Goal: Task Accomplishment & Management: Manage account settings

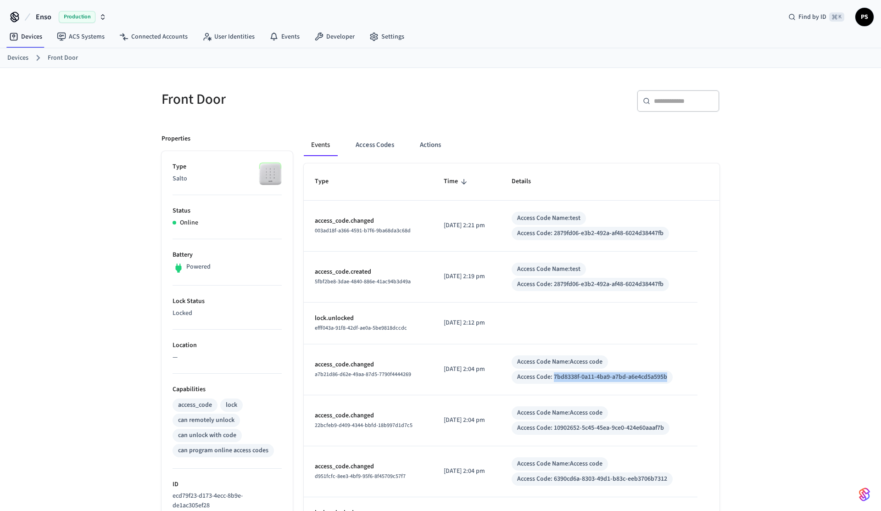
scroll to position [198, 0]
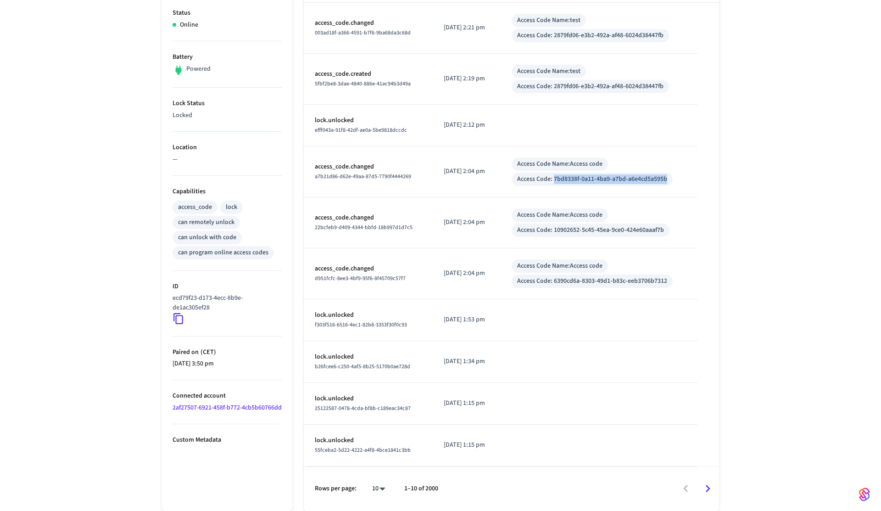
click at [229, 252] on div "can program online access codes" at bounding box center [223, 253] width 90 height 10
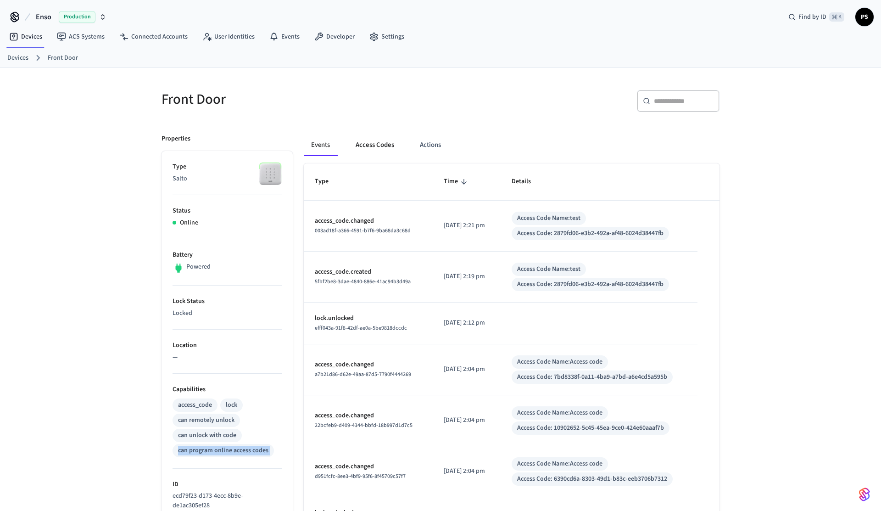
click at [388, 152] on button "Access Codes" at bounding box center [374, 145] width 53 height 22
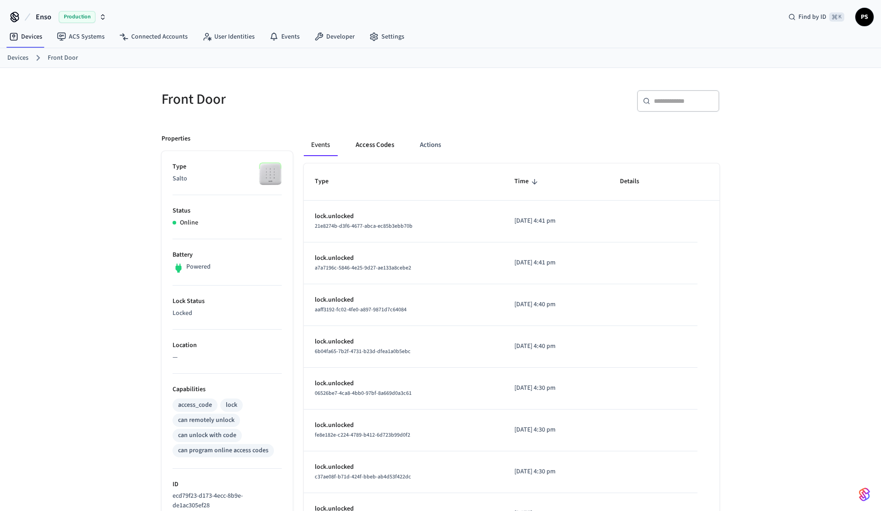
click at [378, 134] on button "Access Codes" at bounding box center [374, 145] width 53 height 22
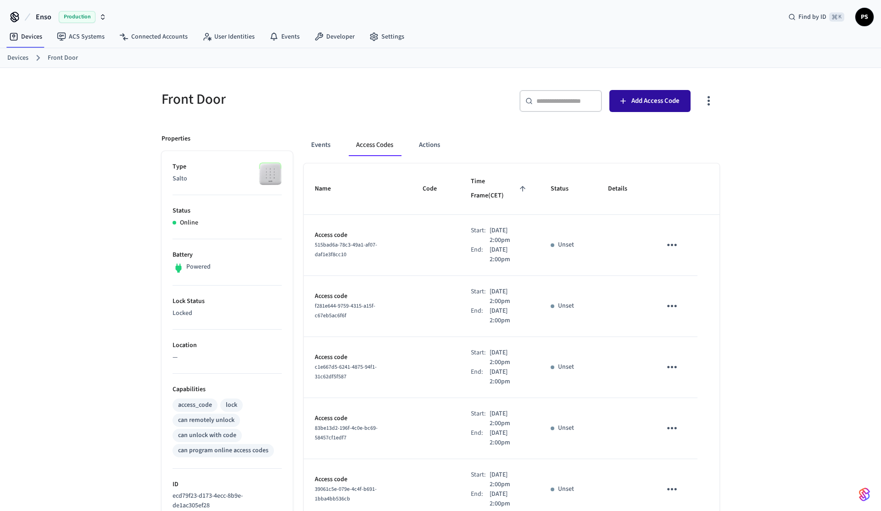
click at [660, 107] on button "Add Access Code" at bounding box center [650, 101] width 81 height 22
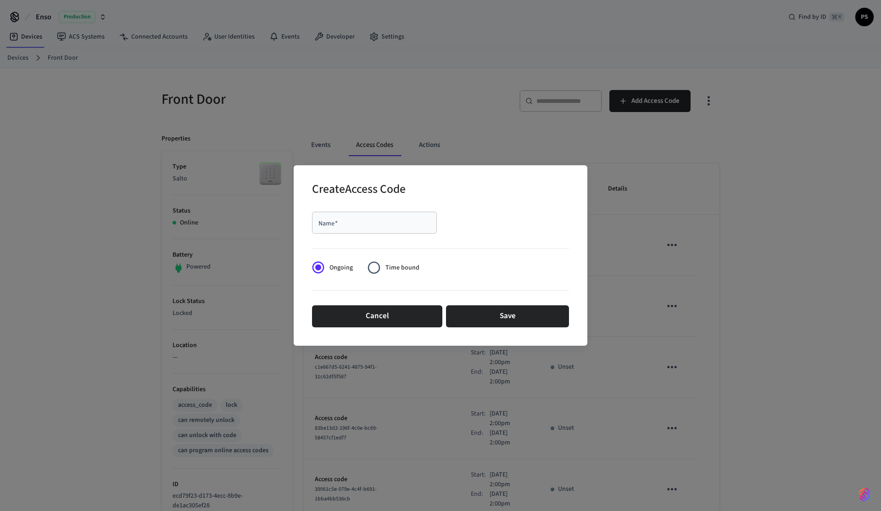
click at [401, 225] on input "Name   *" at bounding box center [375, 222] width 114 height 9
click at [360, 324] on button "Cancel" at bounding box center [377, 316] width 130 height 22
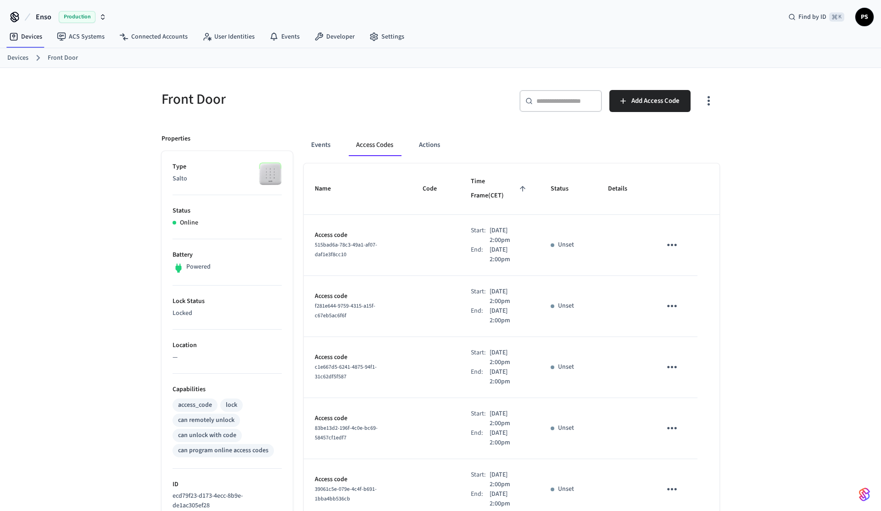
click at [67, 238] on div "Front Door ​ ​ Add Access Code Properties Type Salto Status Online Battery Powe…" at bounding box center [440, 464] width 881 height 792
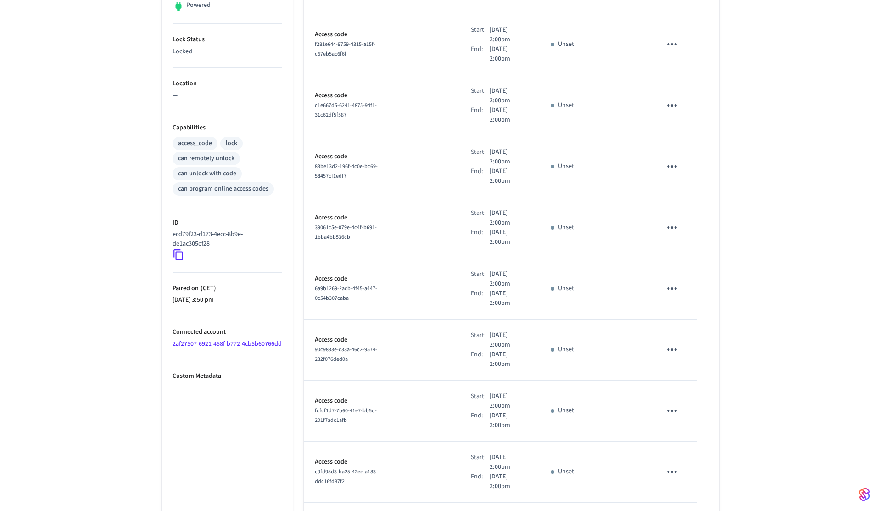
scroll to position [335, 0]
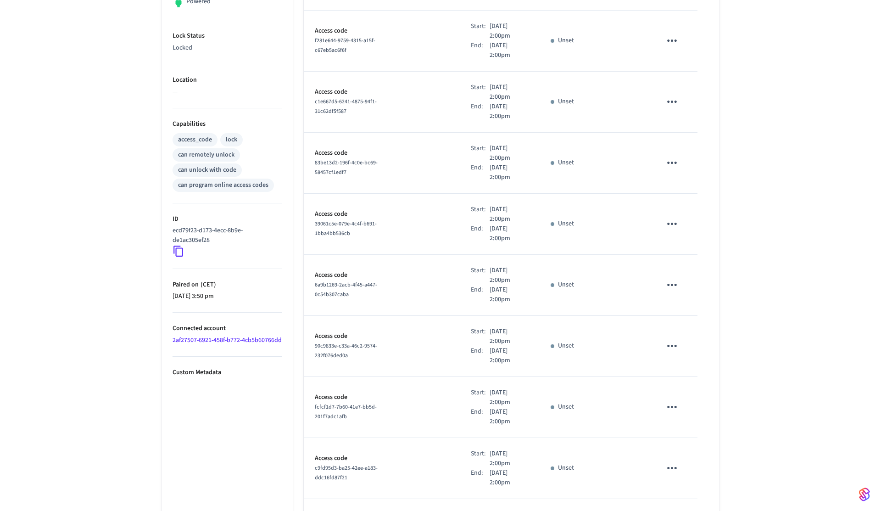
scroll to position [335, 0]
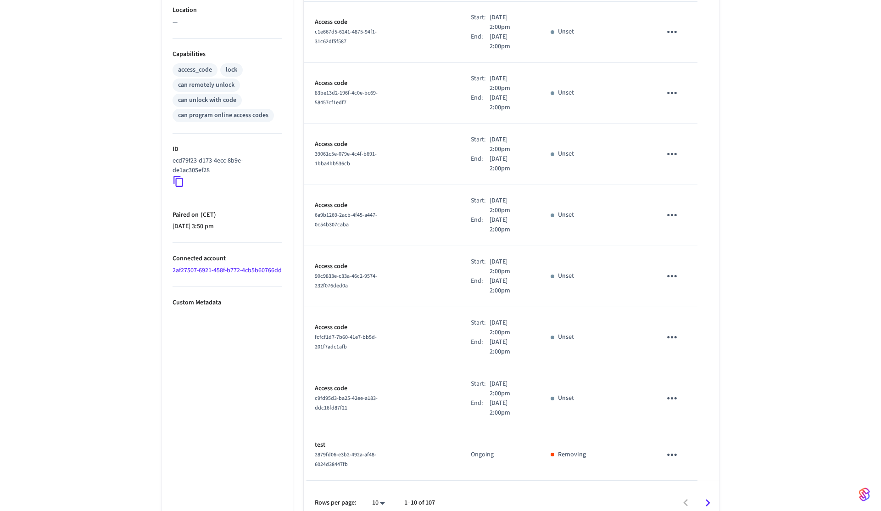
click at [706, 492] on button "Go to next page" at bounding box center [708, 503] width 22 height 22
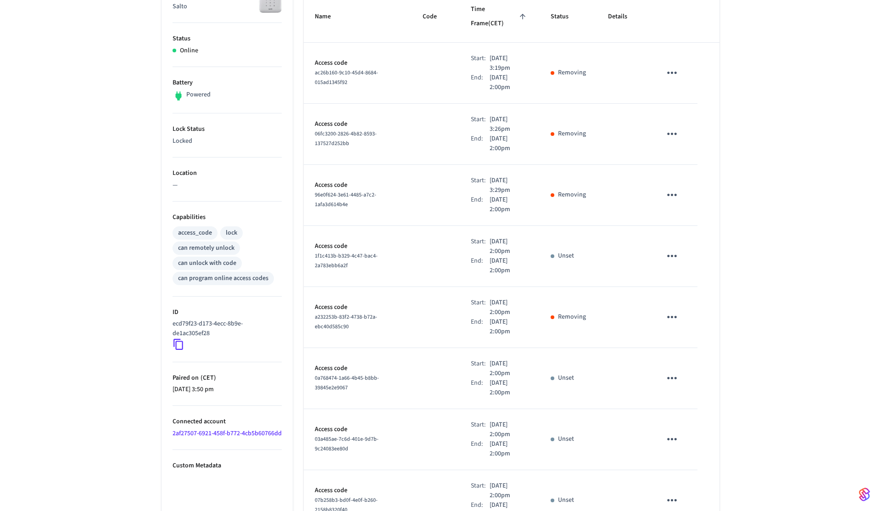
scroll to position [345, 0]
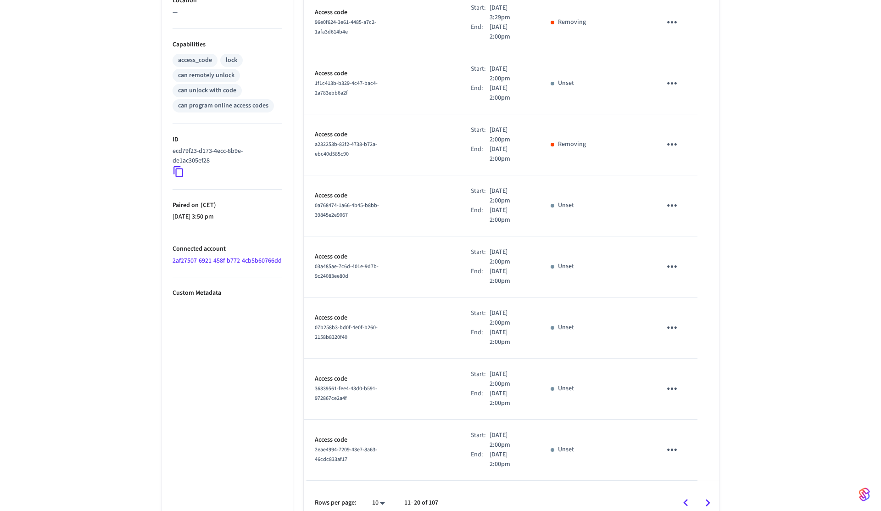
click at [707, 496] on icon "Go to next page" at bounding box center [708, 503] width 14 height 14
click at [680, 496] on icon "Go to previous page" at bounding box center [686, 503] width 14 height 14
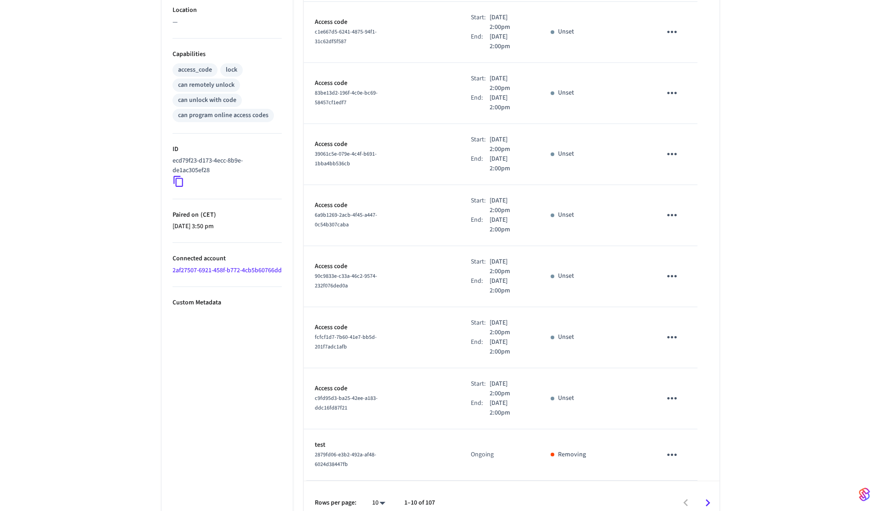
click at [680, 493] on div at bounding box center [581, 503] width 275 height 22
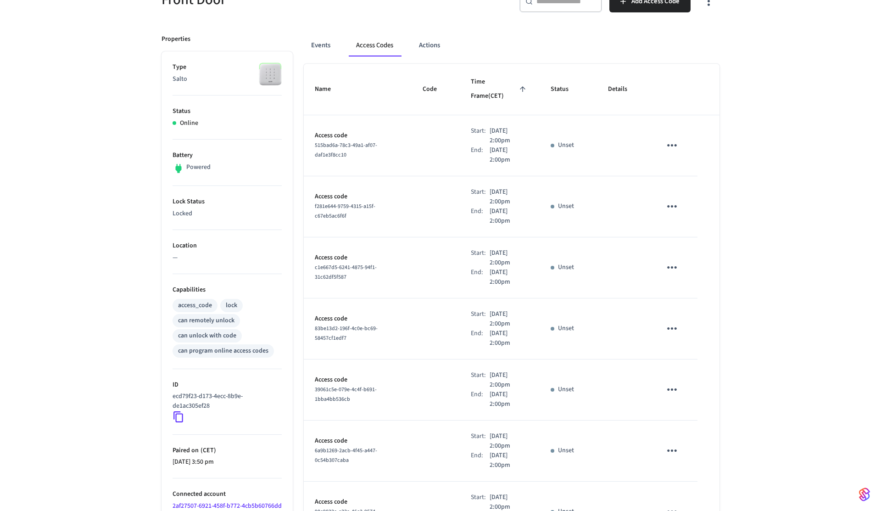
scroll to position [0, 0]
